Goal: Task Accomplishment & Management: Use online tool/utility

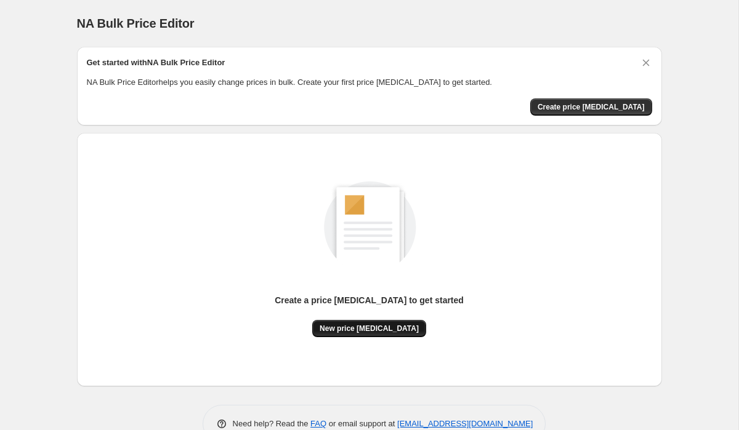
click at [385, 330] on span "New price [MEDICAL_DATA]" at bounding box center [369, 329] width 99 height 10
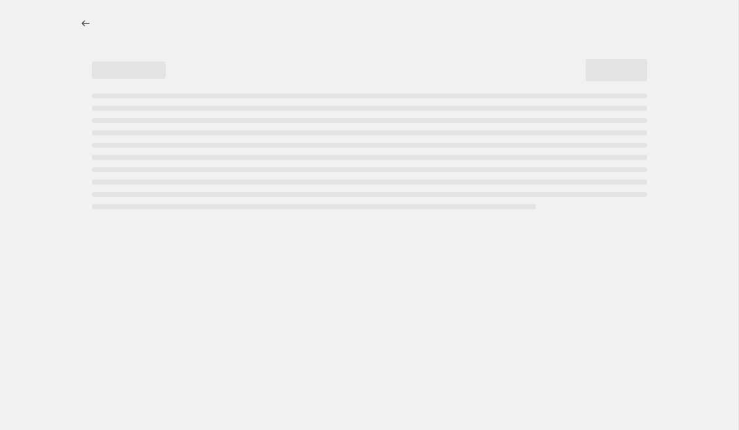
select select "percentage"
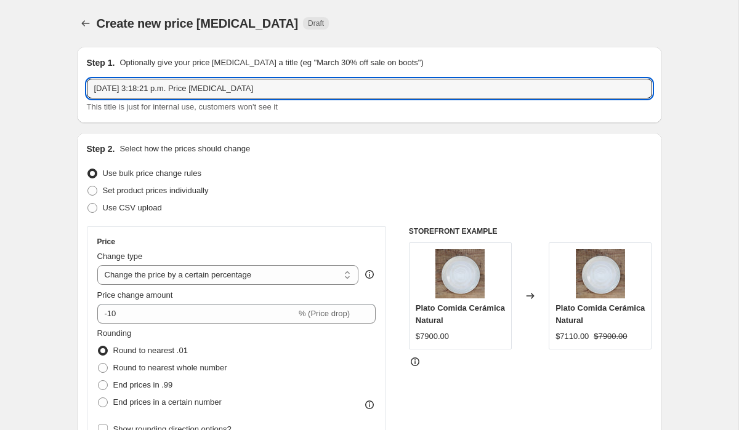
drag, startPoint x: 279, startPoint y: 92, endPoint x: 63, endPoint y: 85, distance: 215.6
type input "CYBER OCTUBRE 2025"
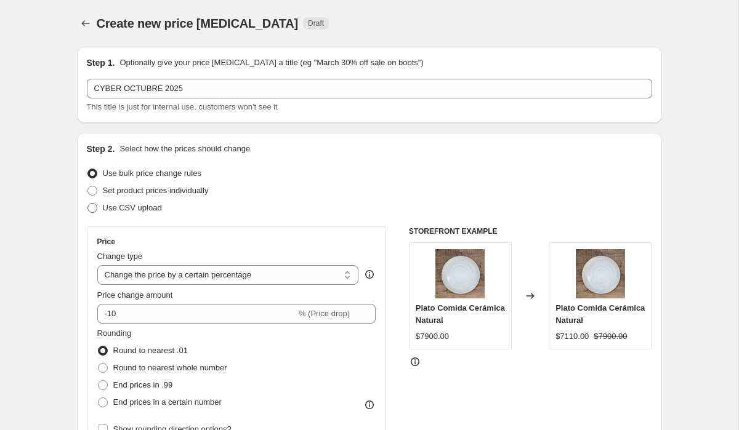
click at [92, 212] on span at bounding box center [92, 208] width 10 height 10
click at [88, 204] on input "Use CSV upload" at bounding box center [87, 203] width 1 height 1
radio input "true"
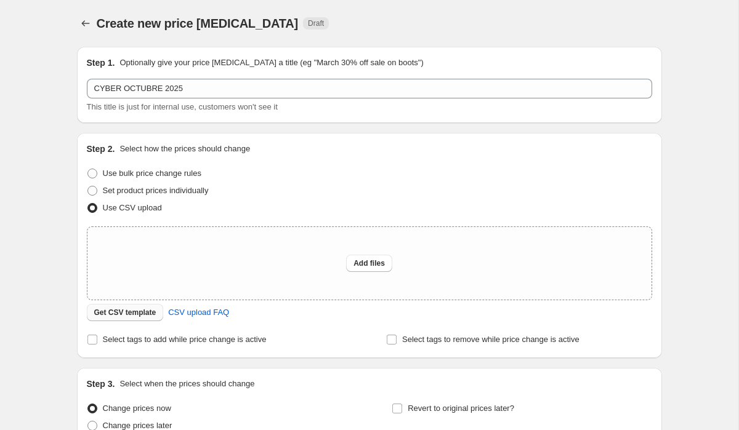
click at [138, 316] on span "Get CSV template" at bounding box center [125, 313] width 62 height 10
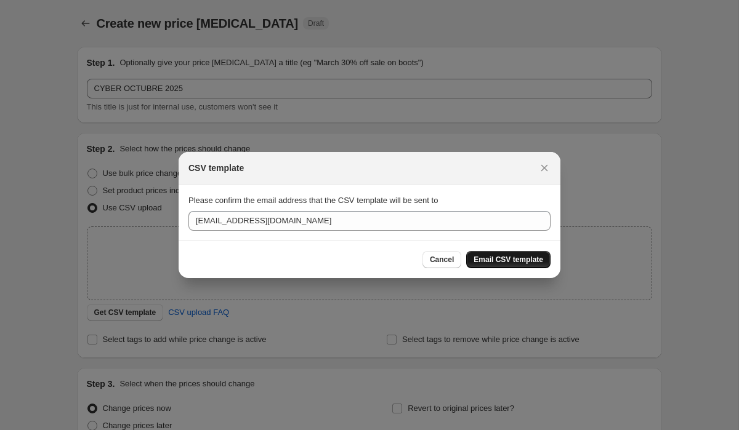
click at [500, 259] on span "Email CSV template" at bounding box center [509, 260] width 70 height 10
